Goal: Task Accomplishment & Management: Manage account settings

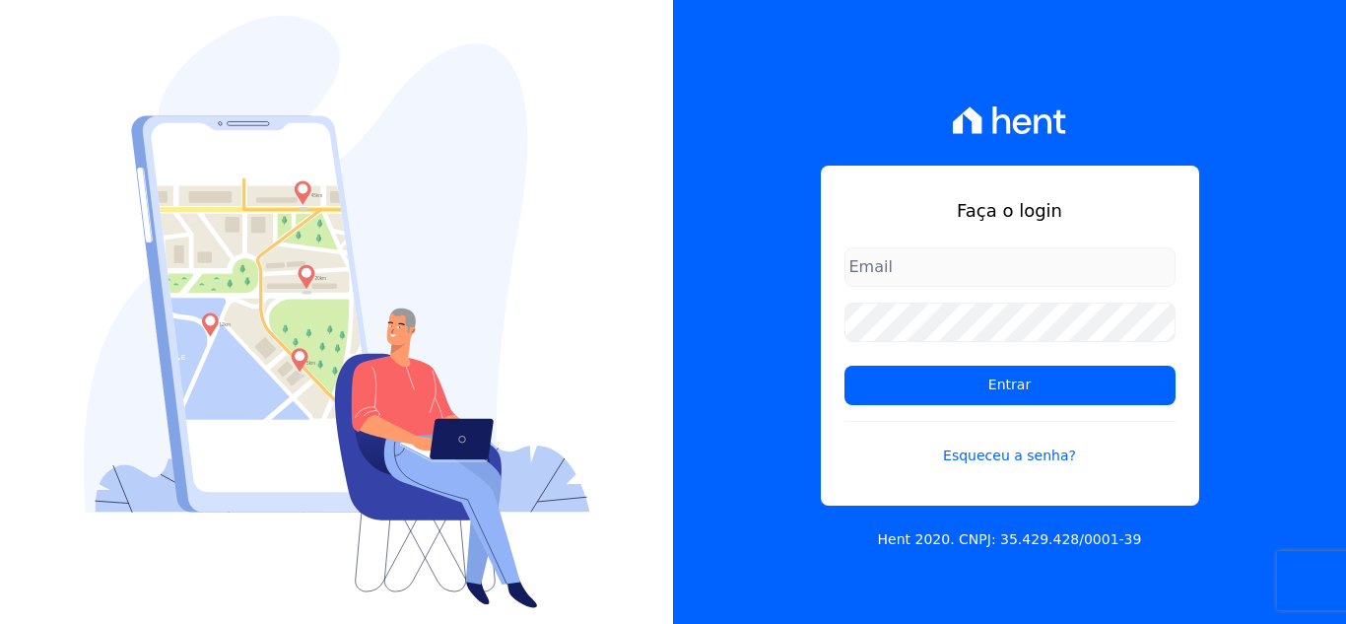
click at [951, 286] on input "email" at bounding box center [1009, 266] width 331 height 39
click at [951, 258] on input "email" at bounding box center [1009, 266] width 331 height 39
type input "364649"
click at [893, 241] on div "Faça o login Entrar Esqueceu a senha?" at bounding box center [1010, 335] width 378 height 340
click at [887, 268] on input "email" at bounding box center [1009, 266] width 331 height 39
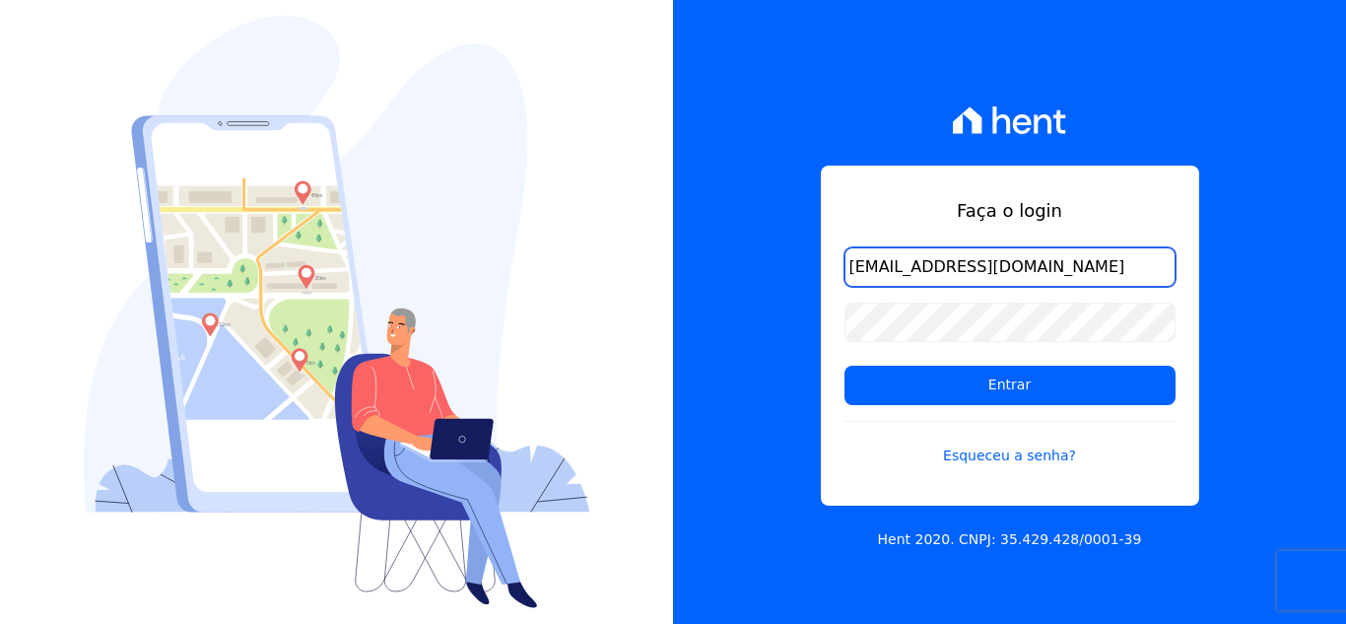
type input "[EMAIL_ADDRESS][DOMAIN_NAME]"
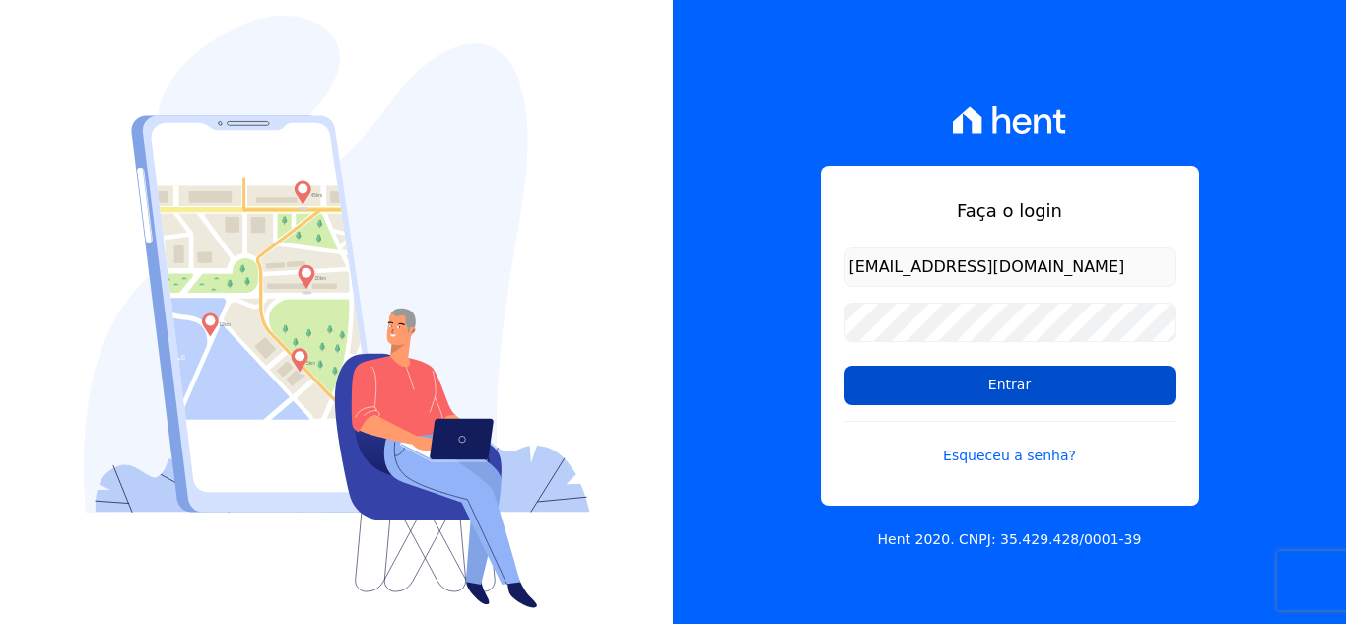
click at [863, 375] on input "Entrar" at bounding box center [1009, 384] width 331 height 39
